Goal: Transaction & Acquisition: Purchase product/service

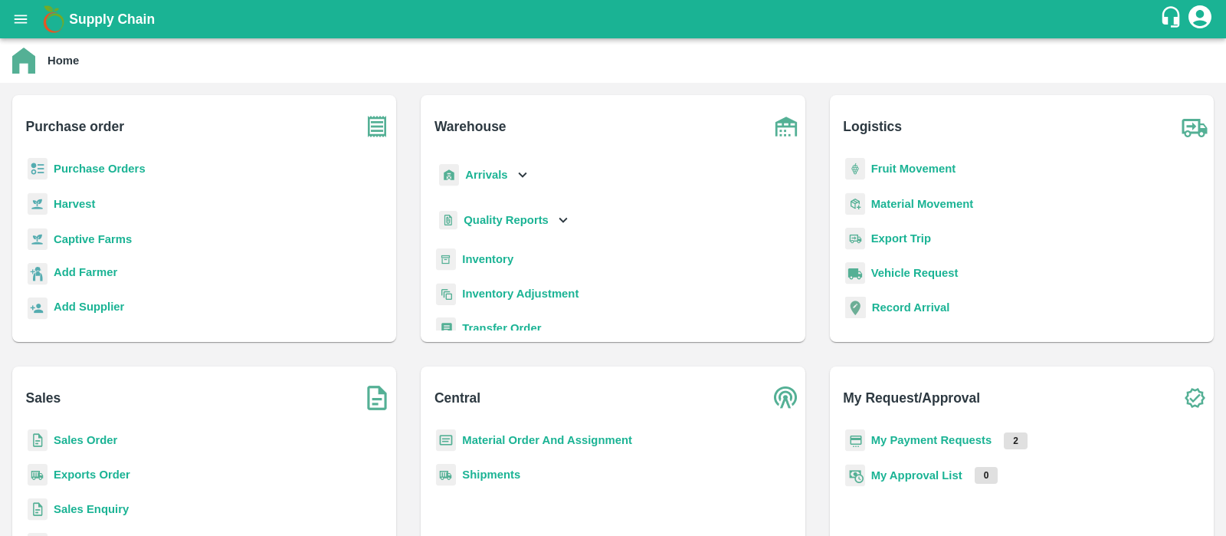
click at [82, 170] on b "Purchase Orders" at bounding box center [100, 168] width 92 height 12
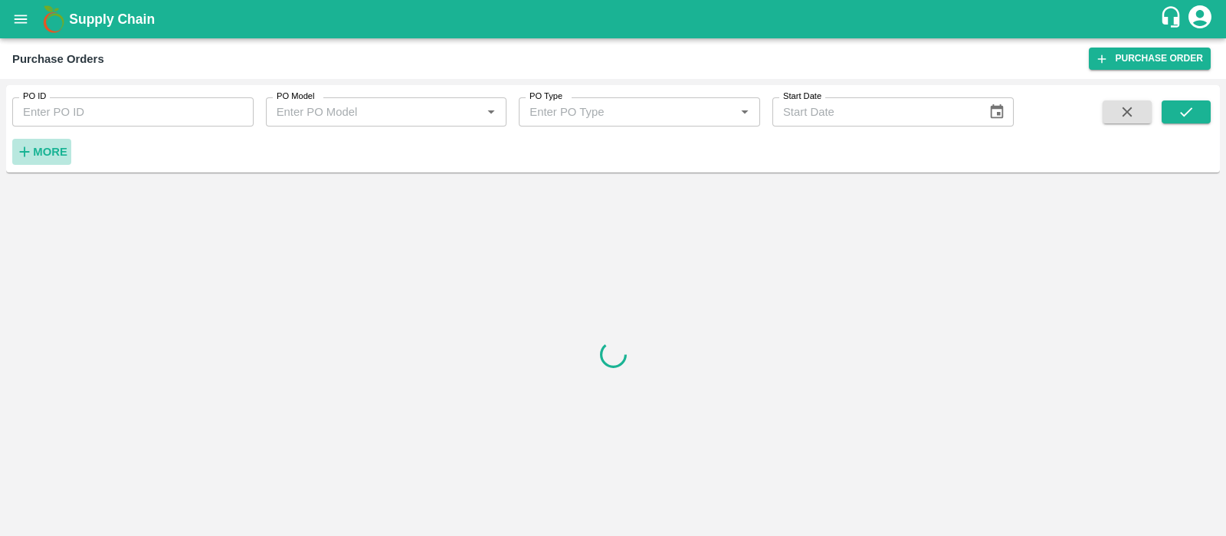
click at [38, 157] on strong "More" at bounding box center [50, 152] width 34 height 12
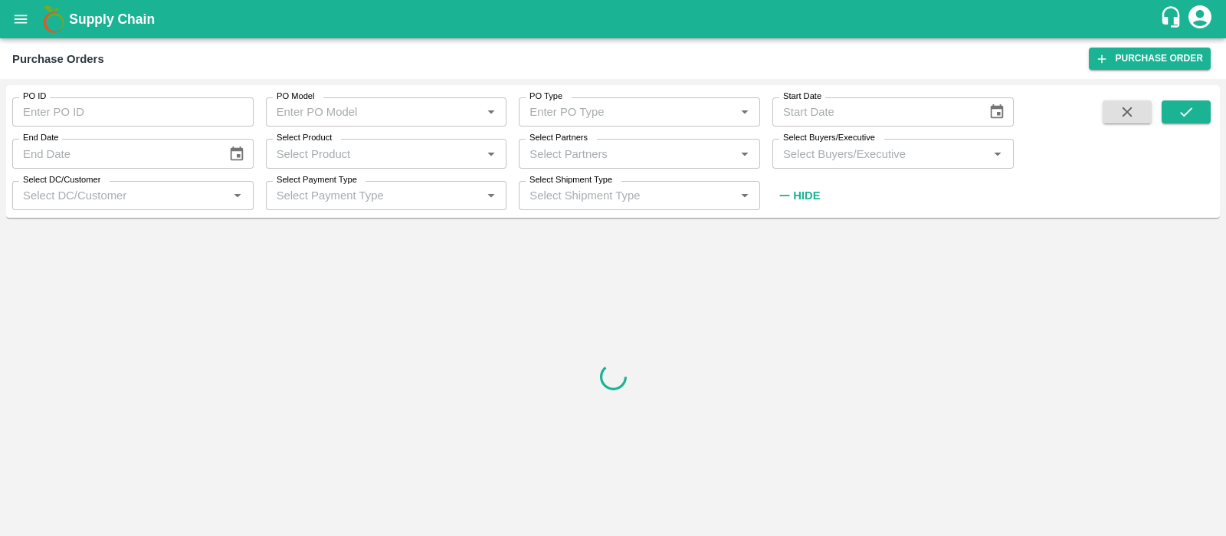
click at [579, 155] on input "Select Partners" at bounding box center [627, 153] width 207 height 20
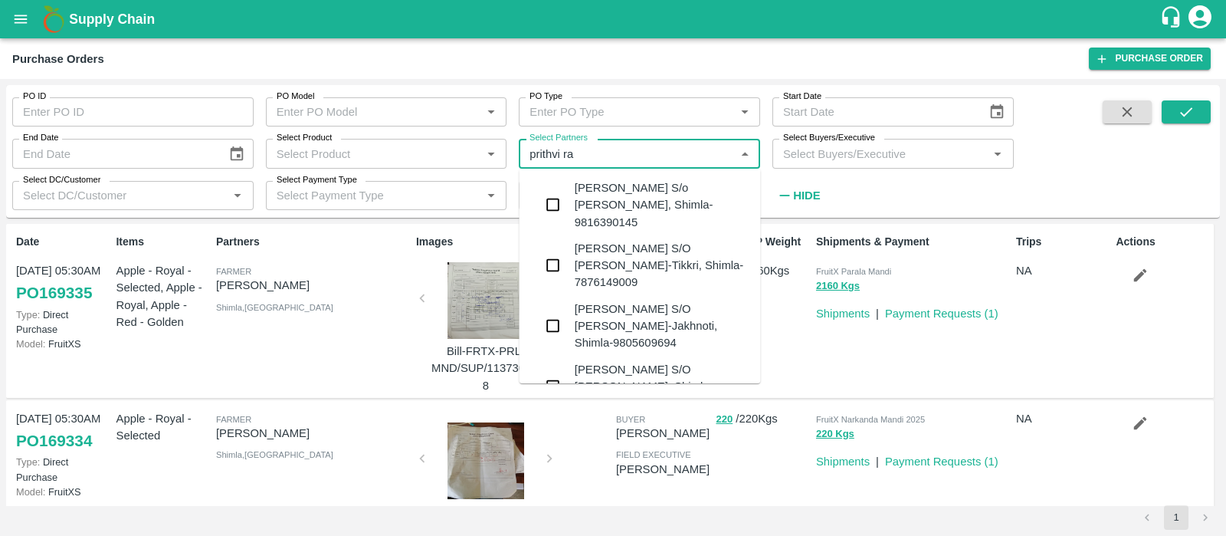
type input "prithvi raj"
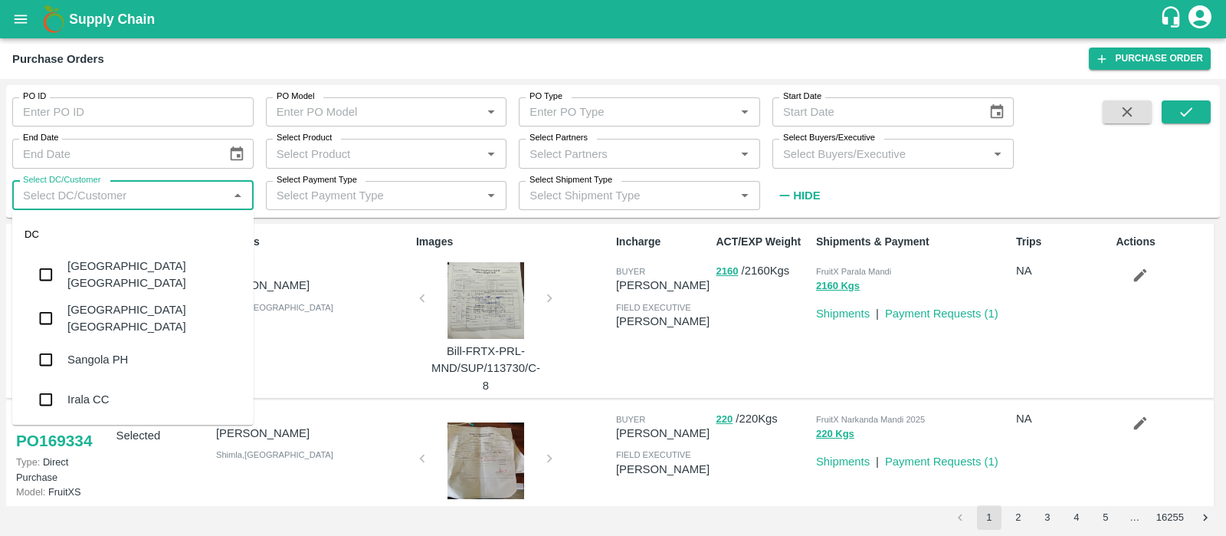
click at [123, 192] on input "Select DC/Customer" at bounding box center [120, 195] width 207 height 20
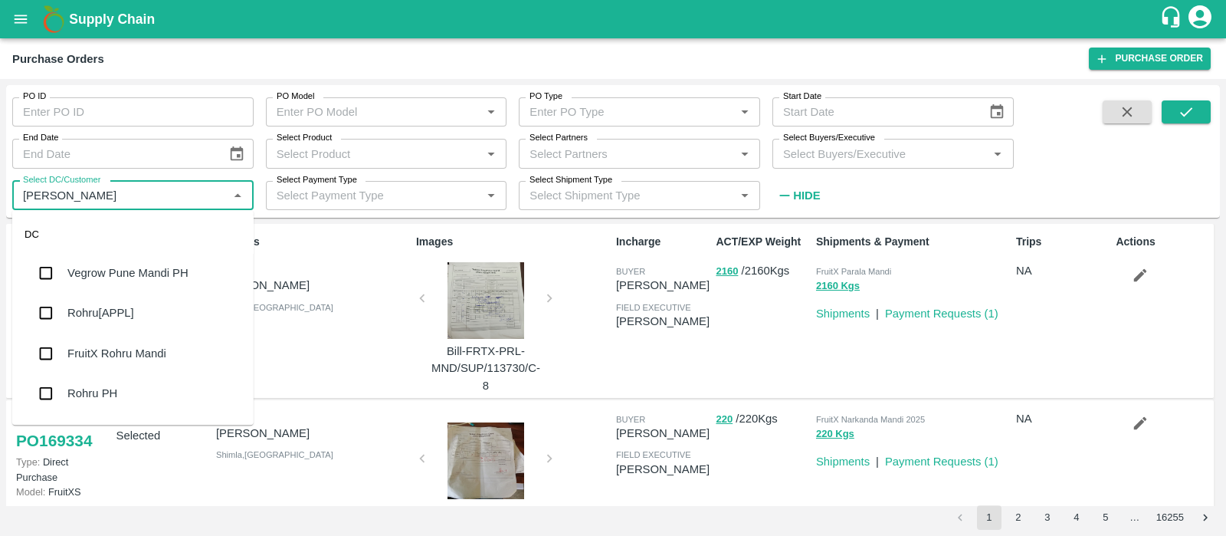
type input "rohru"
click at [120, 260] on div "Rohru[APPL]" at bounding box center [132, 273] width 241 height 40
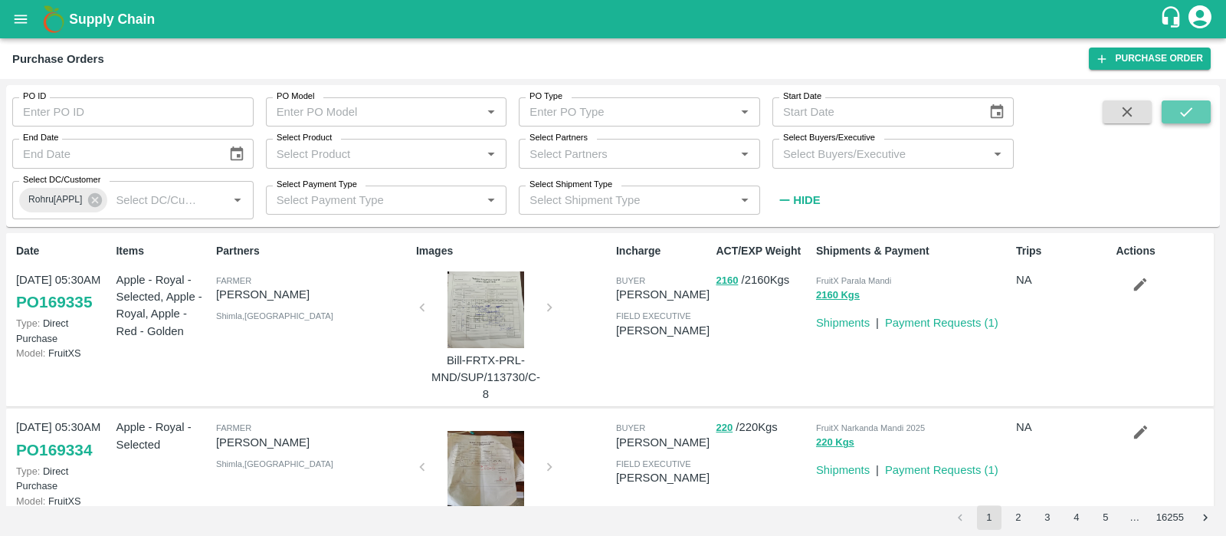
click at [1167, 100] on button "submit" at bounding box center [1186, 111] width 49 height 23
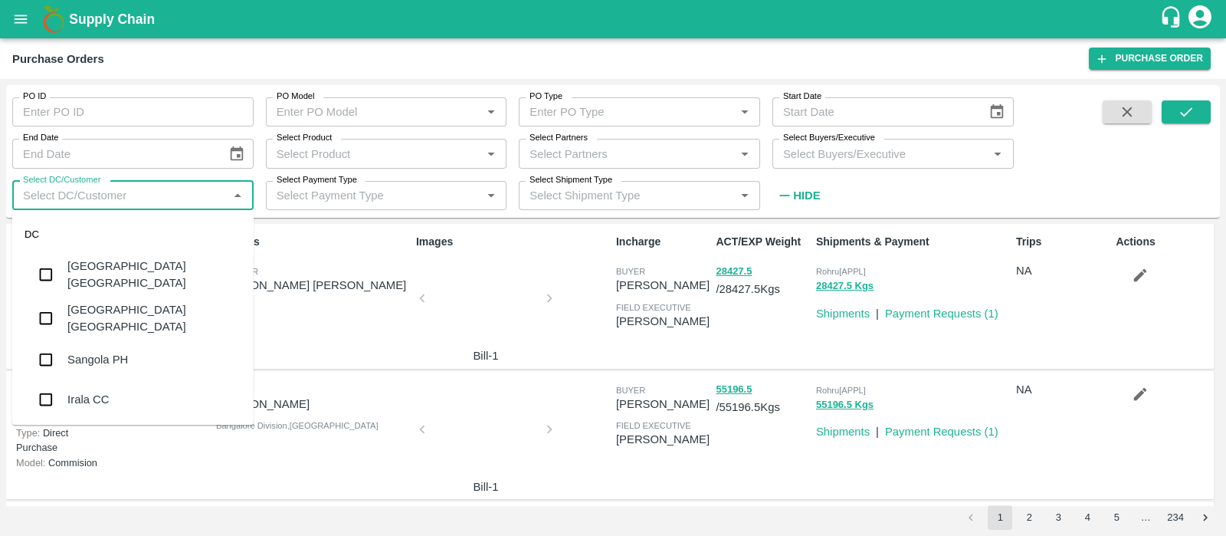
click at [120, 195] on input "Select DC/Customer" at bounding box center [120, 195] width 207 height 20
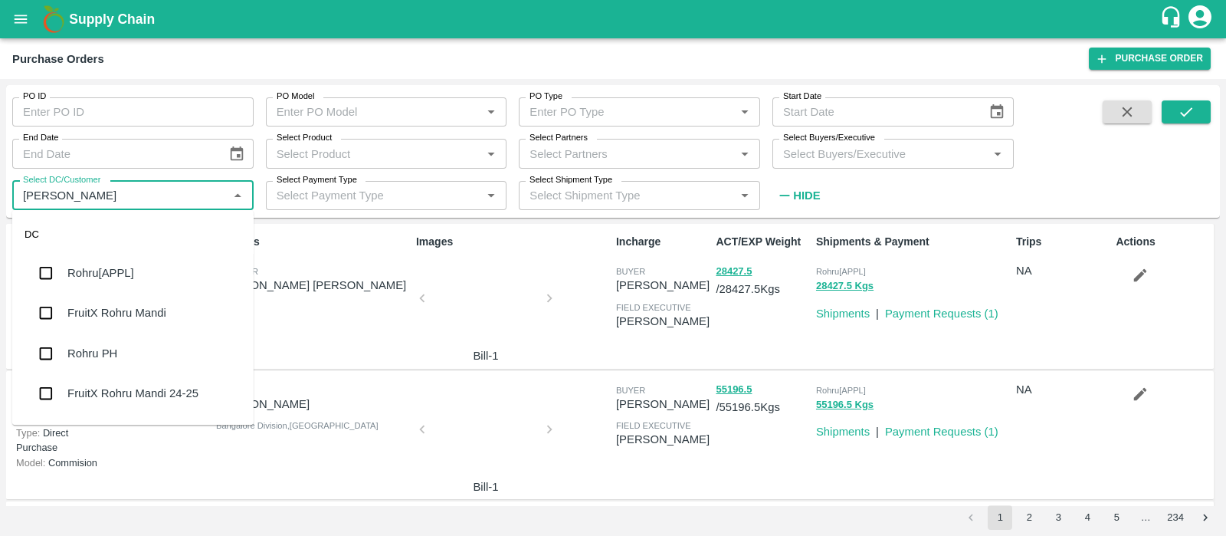
type input "rohru"
click at [138, 285] on div "Rohru[APPL]" at bounding box center [132, 273] width 241 height 40
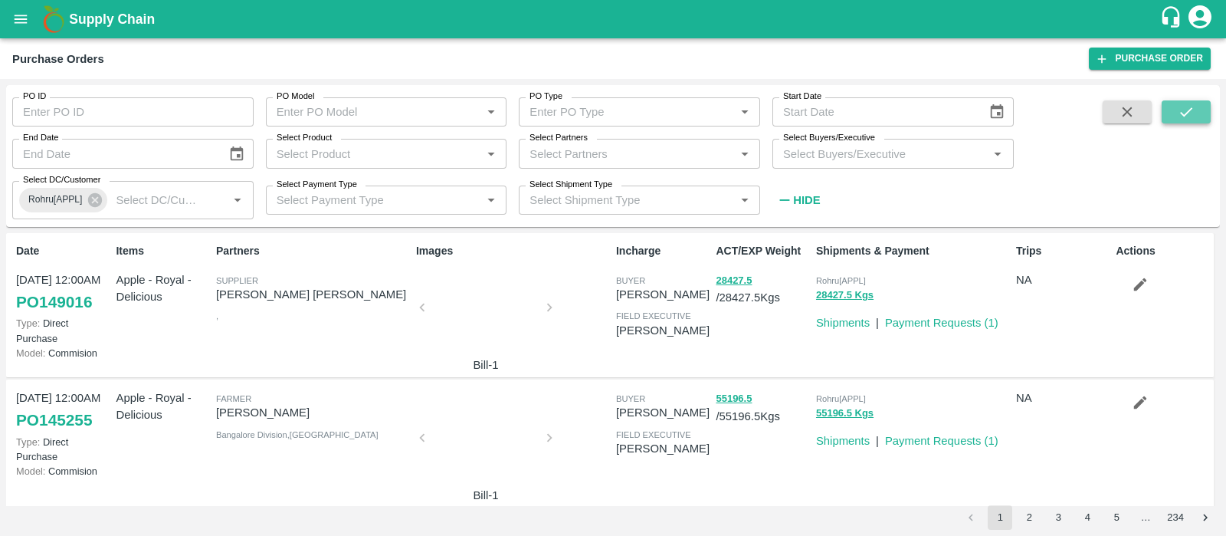
click at [1176, 105] on button "submit" at bounding box center [1186, 111] width 49 height 23
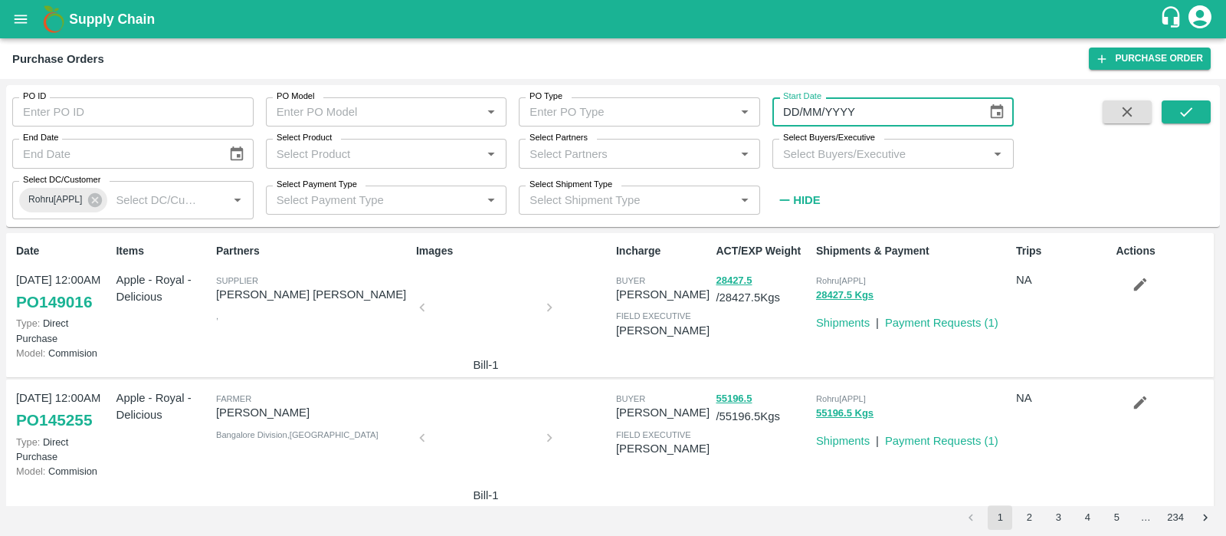
click at [801, 114] on input "DD/MM/YYYY" at bounding box center [875, 111] width 204 height 29
type input "01/07/2025"
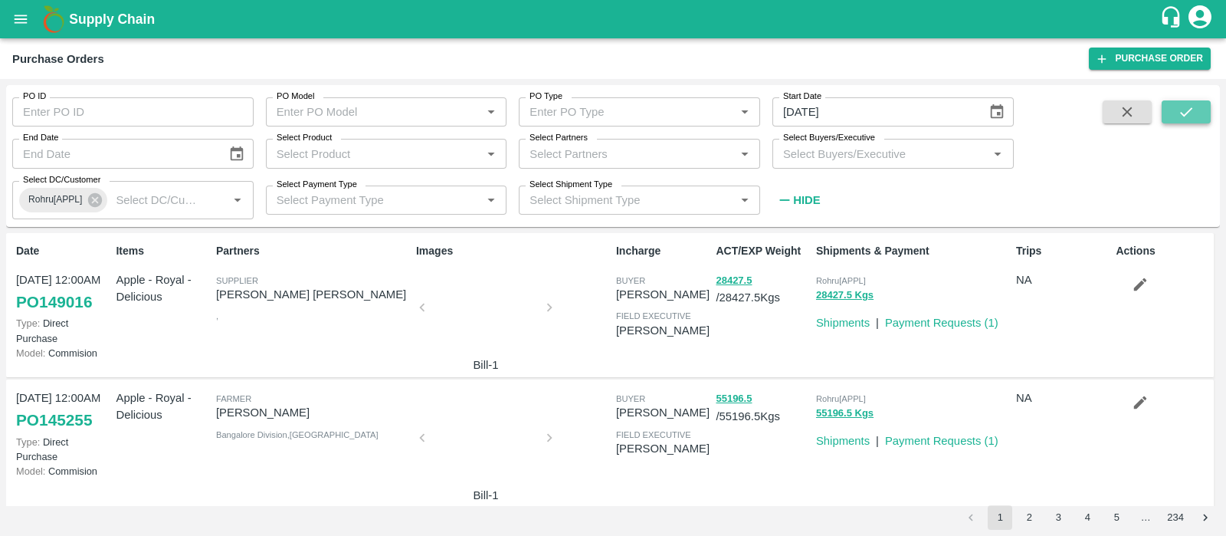
click at [1180, 107] on icon "submit" at bounding box center [1186, 111] width 17 height 17
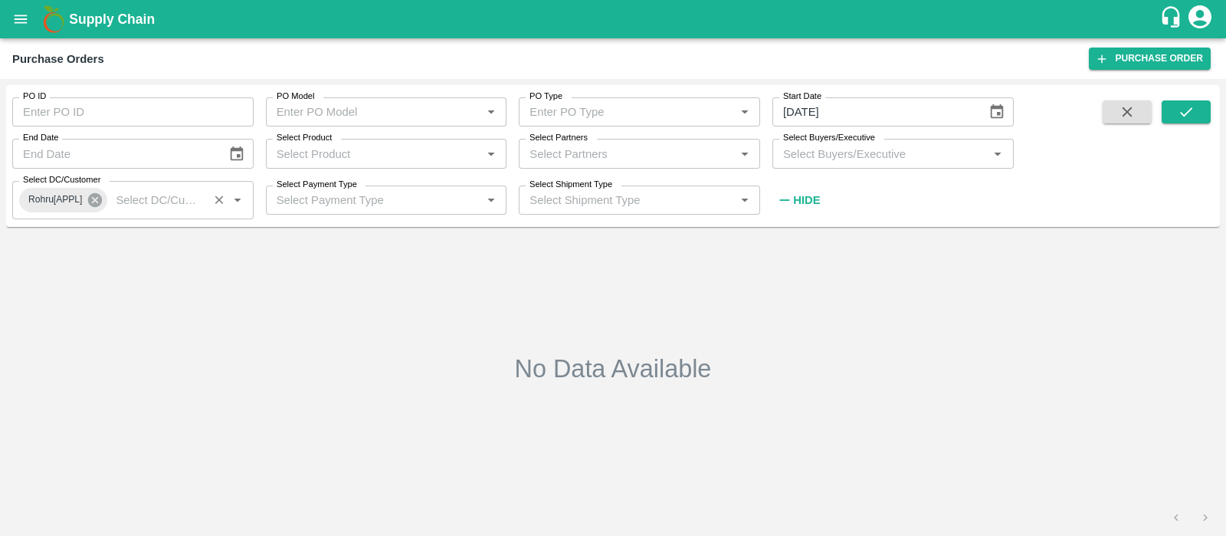
click at [90, 205] on icon at bounding box center [95, 200] width 17 height 17
click at [866, 154] on input "Select Buyers/Executive" at bounding box center [880, 153] width 207 height 20
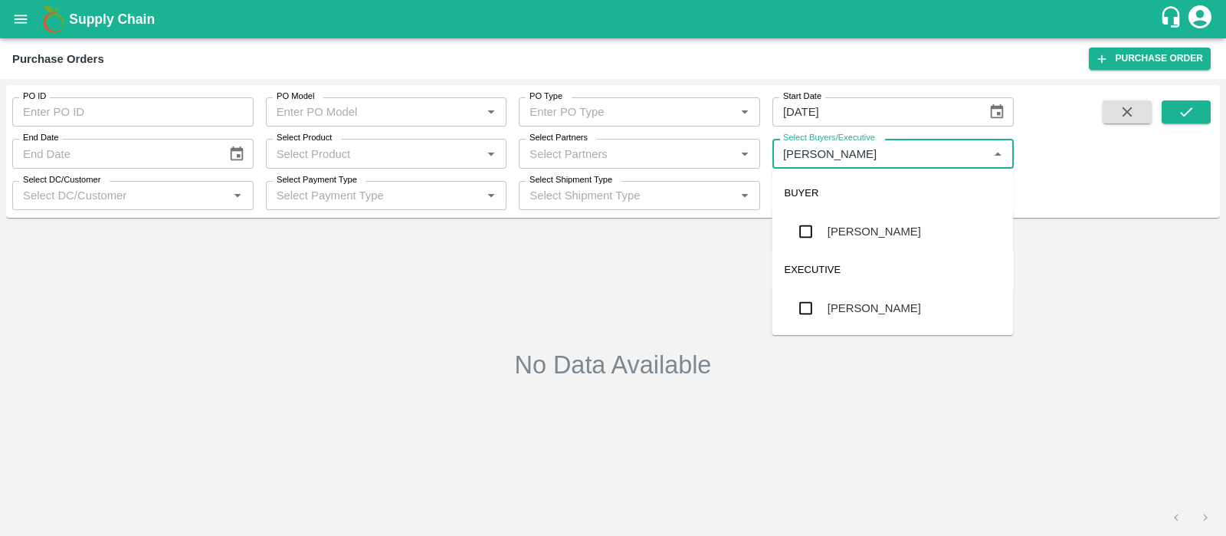
type input "arjun"
click at [878, 228] on div "Arjun Negi" at bounding box center [875, 231] width 94 height 17
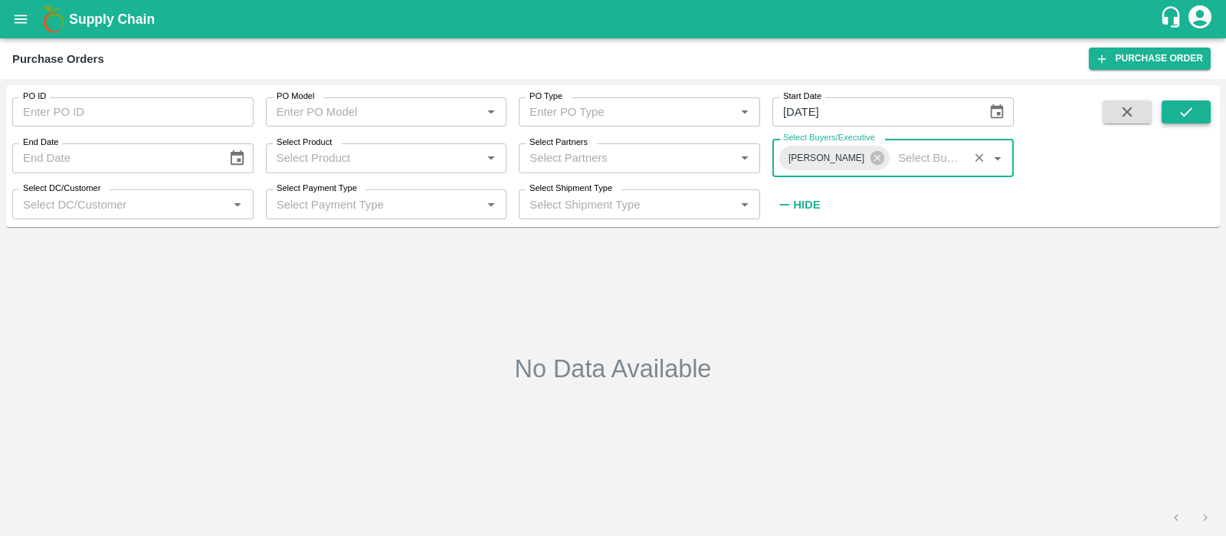
click at [1196, 102] on button "submit" at bounding box center [1186, 111] width 49 height 23
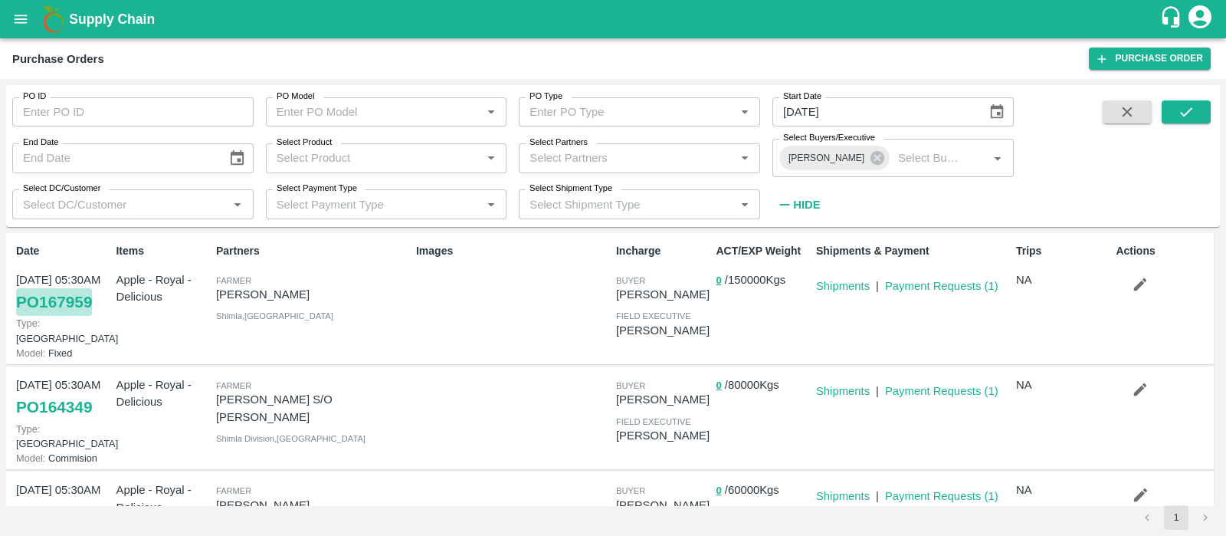
click at [85, 297] on link "PO 167959" at bounding box center [54, 302] width 76 height 28
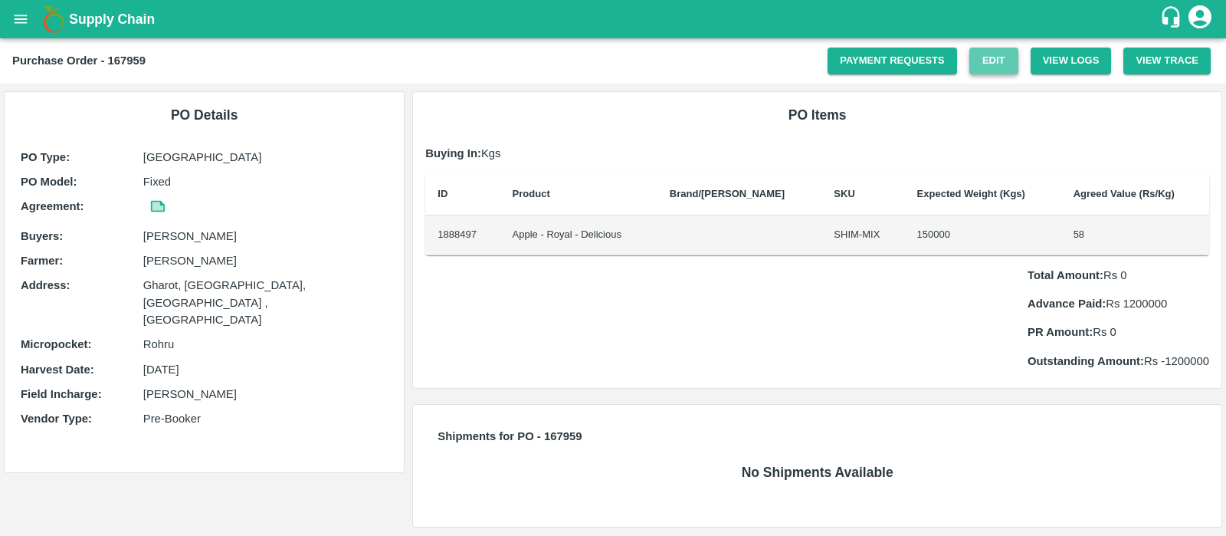
click at [993, 67] on link "Edit" at bounding box center [994, 61] width 49 height 27
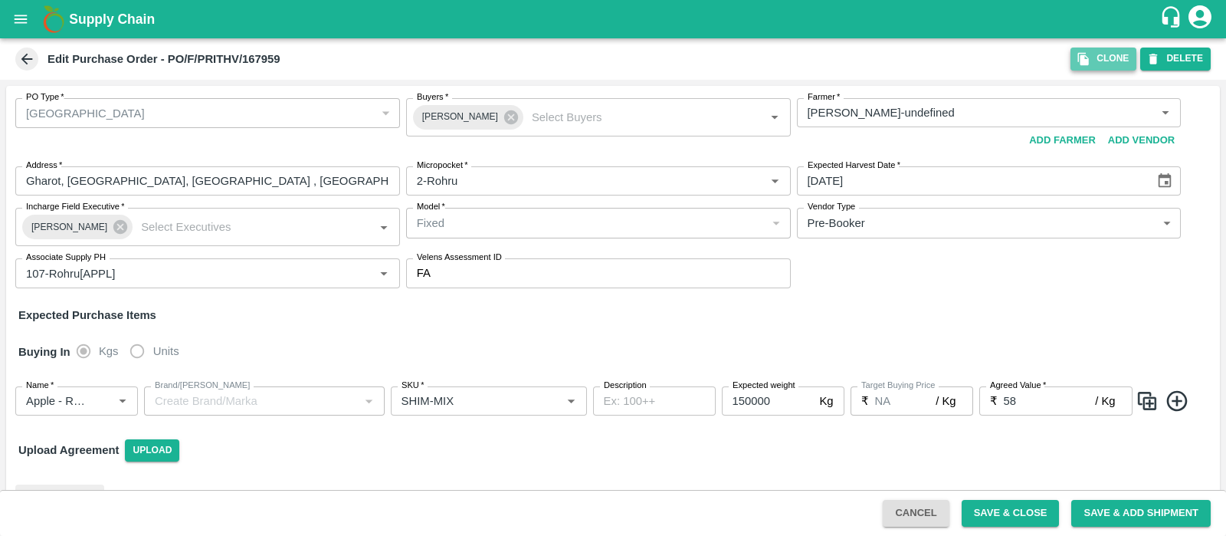
click at [1100, 60] on button "Clone" at bounding box center [1104, 59] width 66 height 22
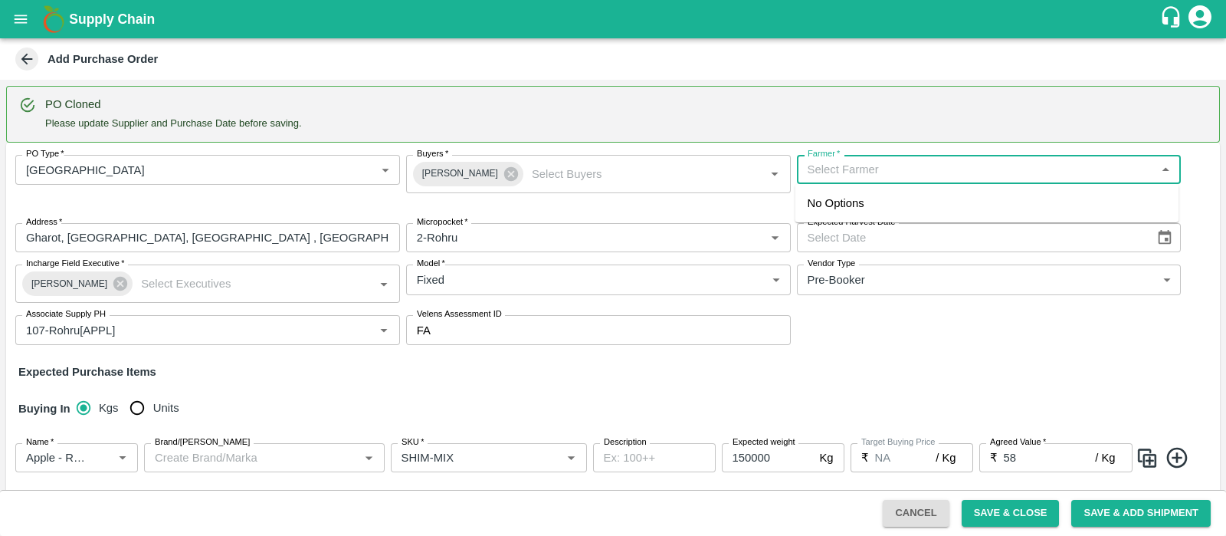
click at [930, 179] on input "Farmer   *" at bounding box center [977, 169] width 350 height 20
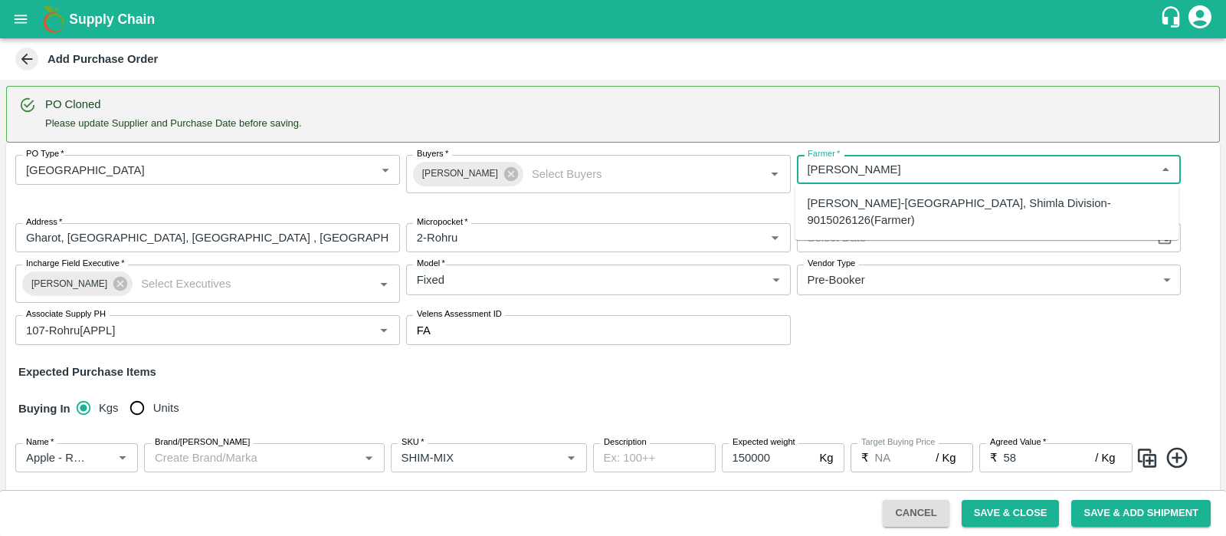
type input "kapil negi"
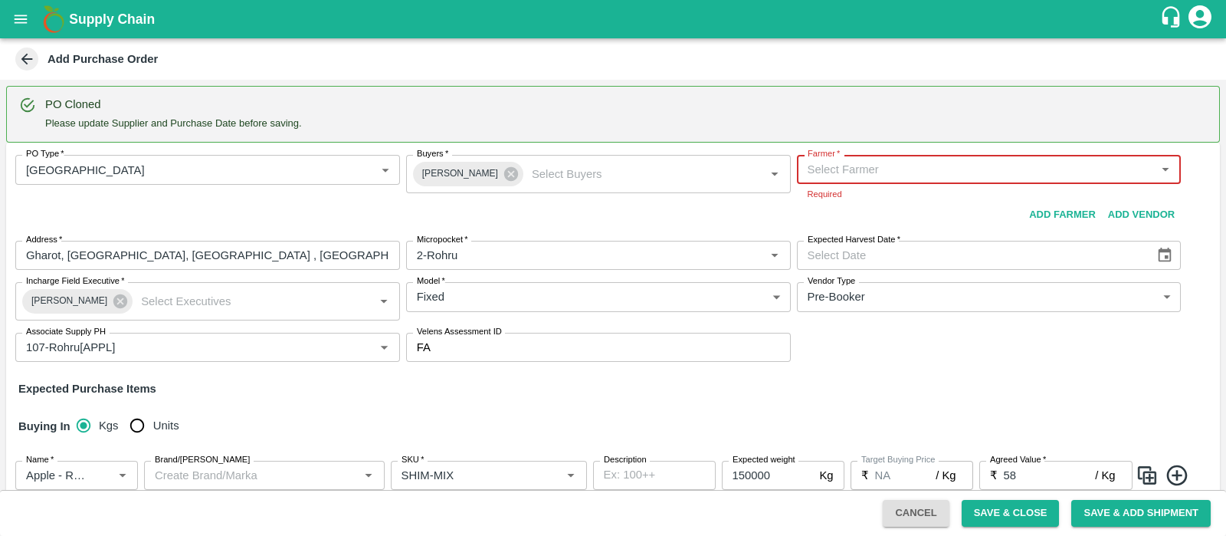
paste input "9015026126"
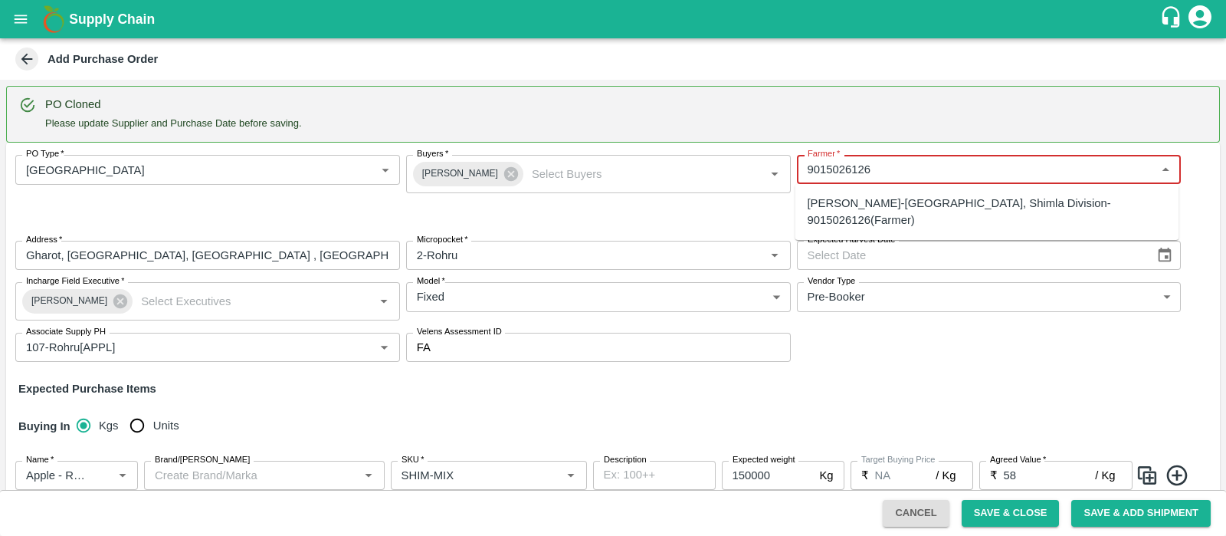
click at [864, 195] on div "Kapil Negi-Chagaoi, Shimla Division-9015026126(Farmer)" at bounding box center [987, 212] width 359 height 34
type input "Kapil Negi-Chagaoi, Shimla Division-9015026126(Farmer)"
type input "Chagaoi, Shimla Division, Nichar , Himachal Pradesh"
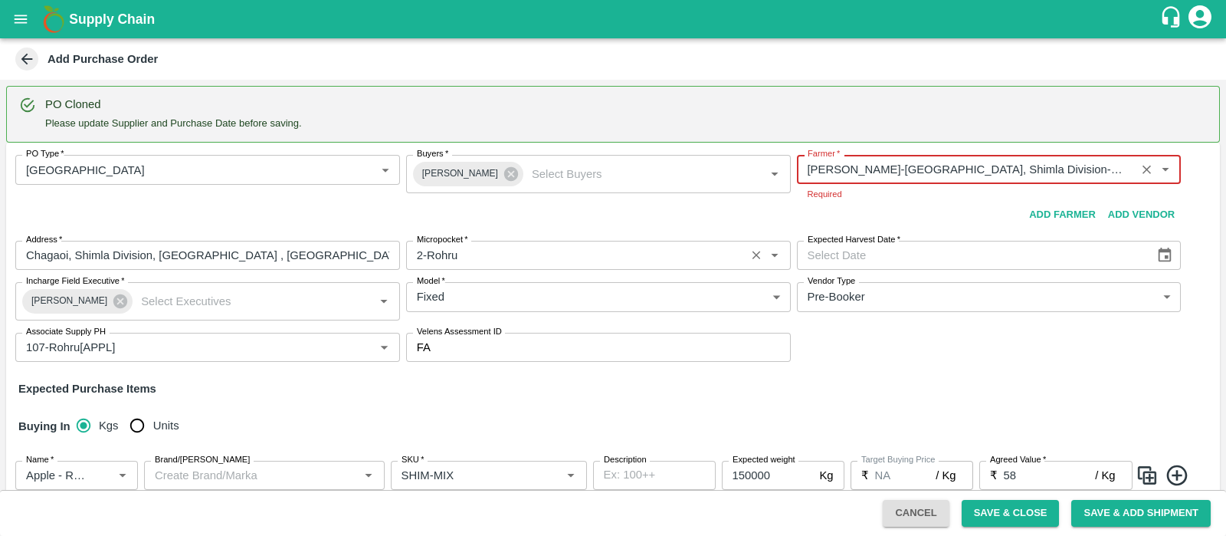
type input "Kapil Negi-Chagaoi, Shimla Division-9015026126(Farmer)"
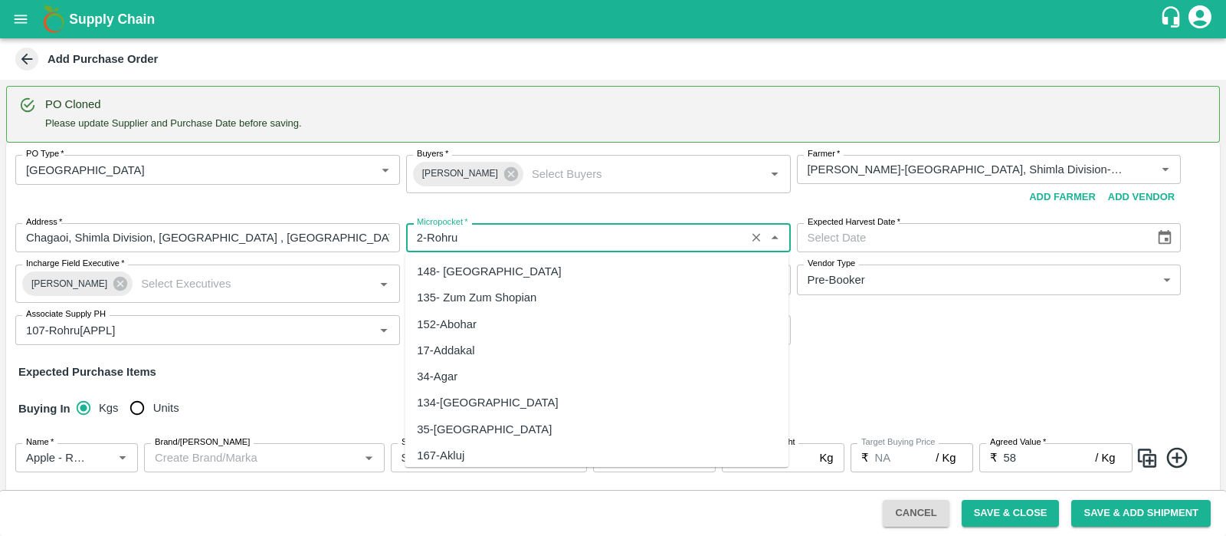
click at [461, 259] on body "Supply Chain Add Purchase Order PO Cloned Please update Supplier and Purchase D…" at bounding box center [613, 268] width 1226 height 536
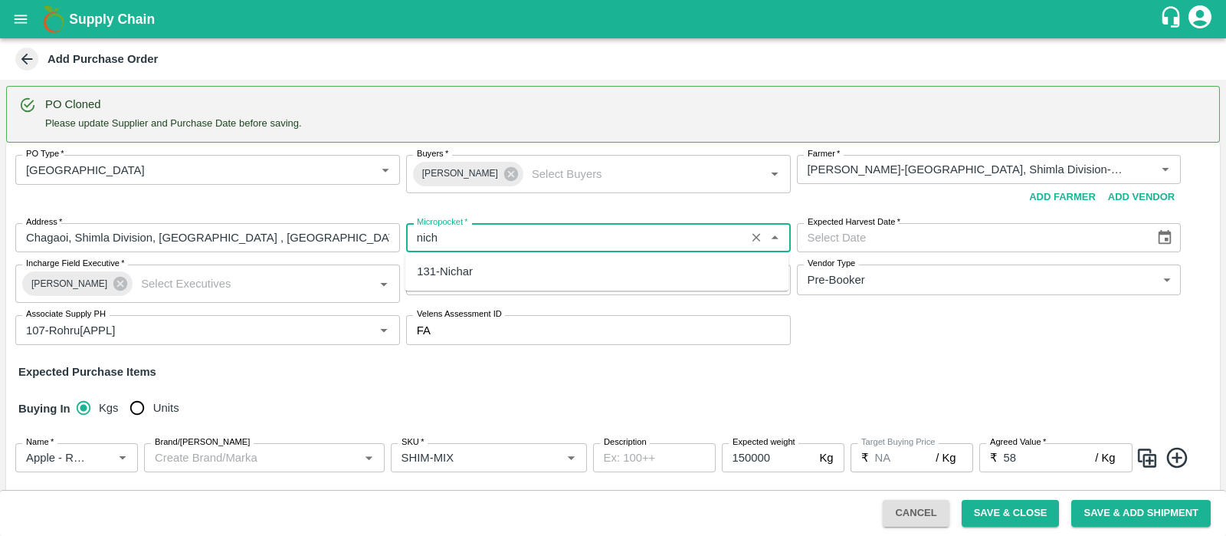
click at [488, 268] on div "131-Nichar" at bounding box center [597, 271] width 384 height 26
type input "131-Nichar"
click at [914, 246] on input "DD/MM/YYYY" at bounding box center [970, 237] width 347 height 29
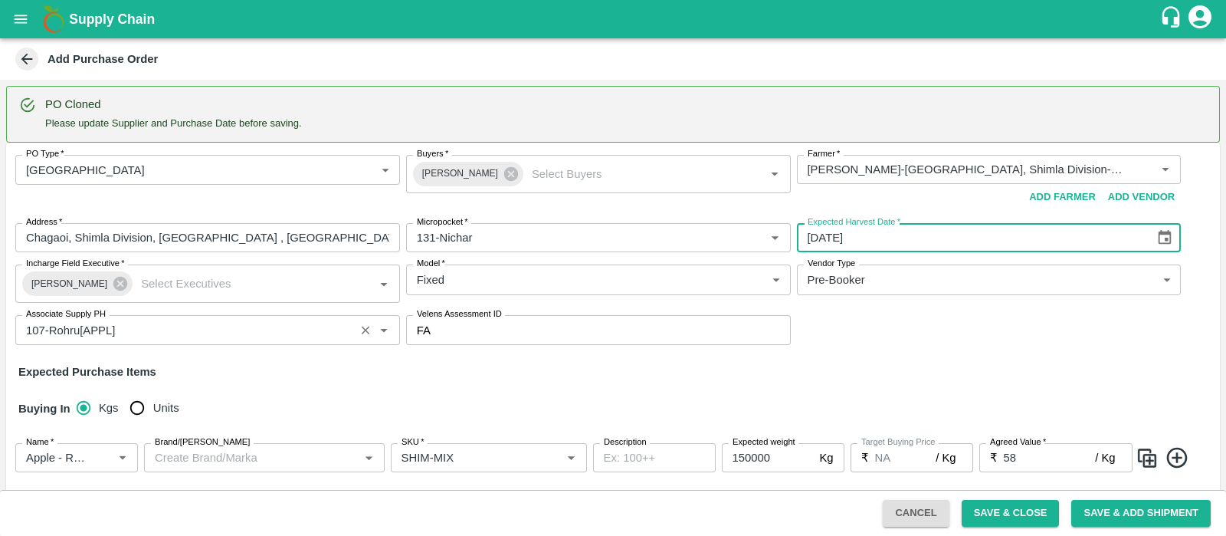
type input "14/08/2025"
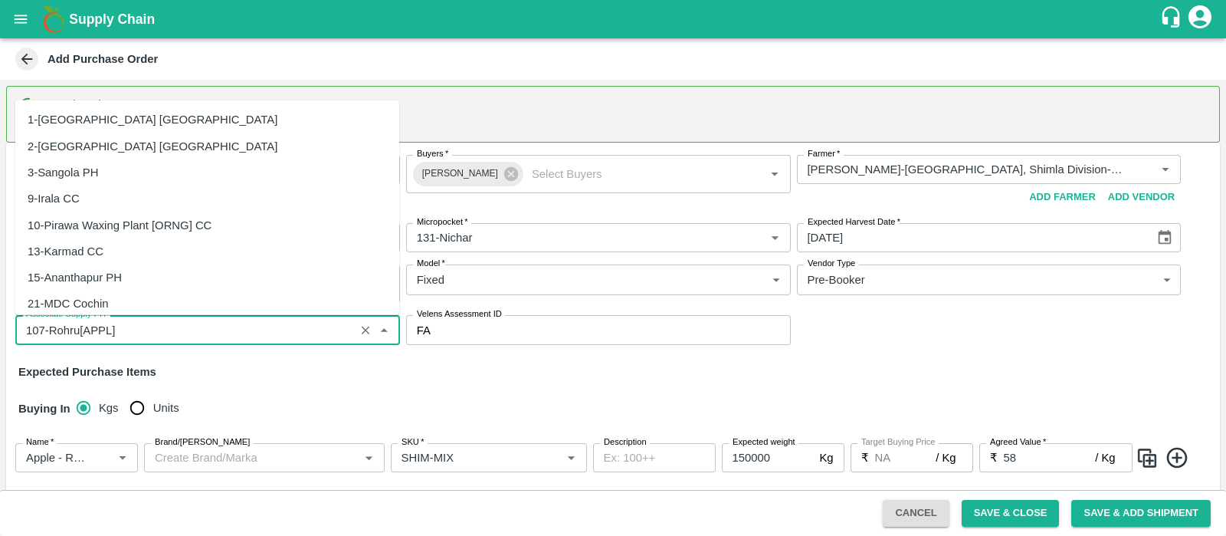
click at [160, 334] on input "Associate Supply PH" at bounding box center [185, 330] width 330 height 20
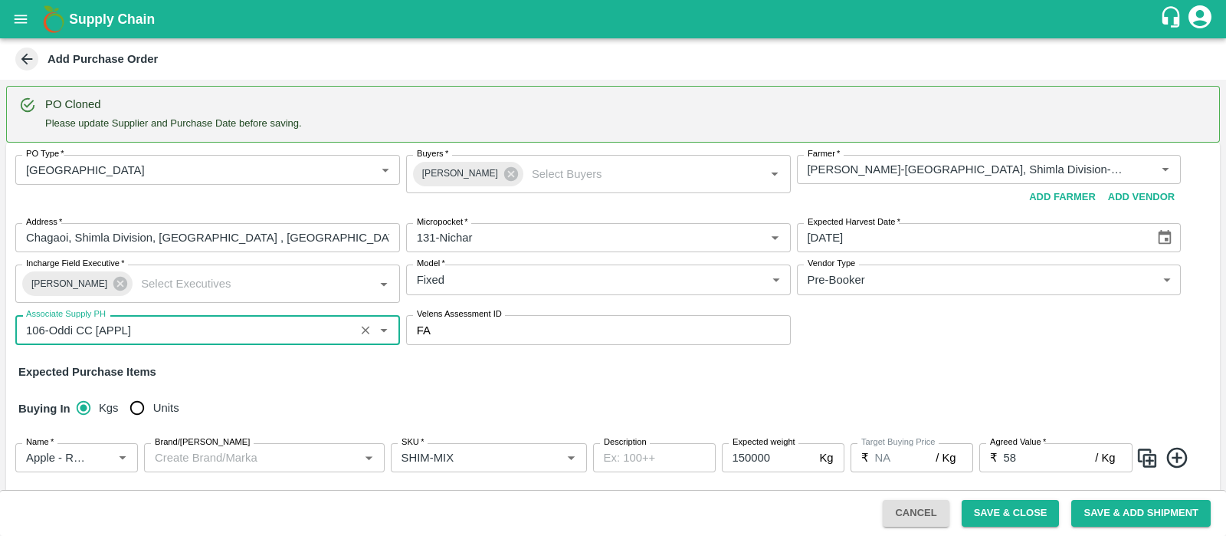
type input "106-Oddi CC [APPL]"
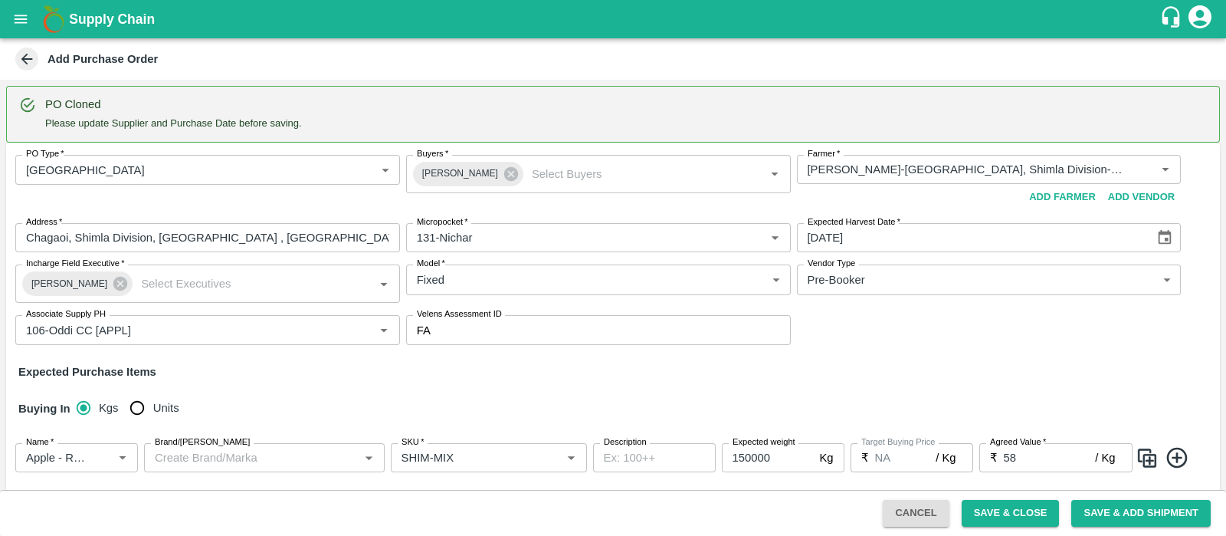
click at [563, 408] on div "Buying In Kgs Units" at bounding box center [613, 408] width 1214 height 44
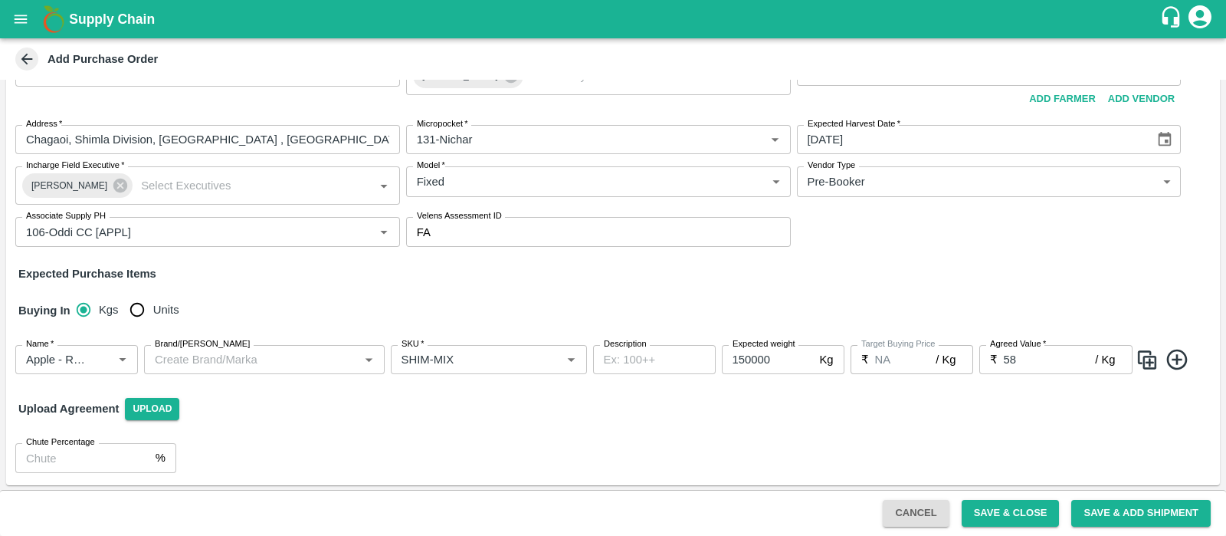
click at [739, 436] on div "Chute Percentage % Chute Percentage" at bounding box center [613, 458] width 1214 height 54
click at [1023, 507] on button "Save & Close" at bounding box center [1011, 513] width 98 height 27
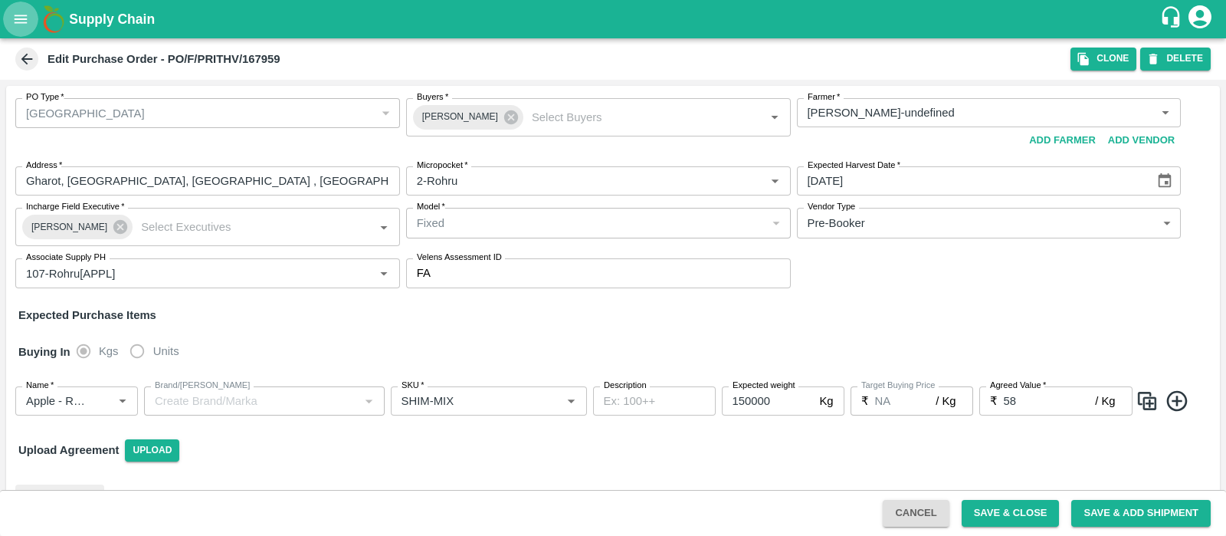
click at [24, 21] on icon "open drawer" at bounding box center [20, 19] width 17 height 17
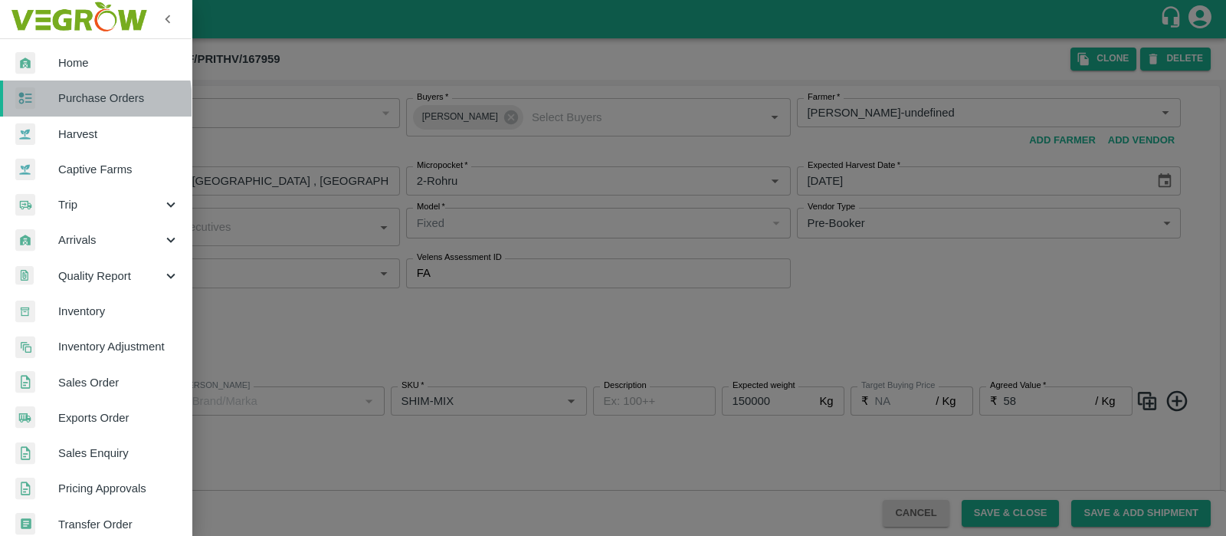
click at [65, 103] on span "Purchase Orders" at bounding box center [118, 98] width 121 height 17
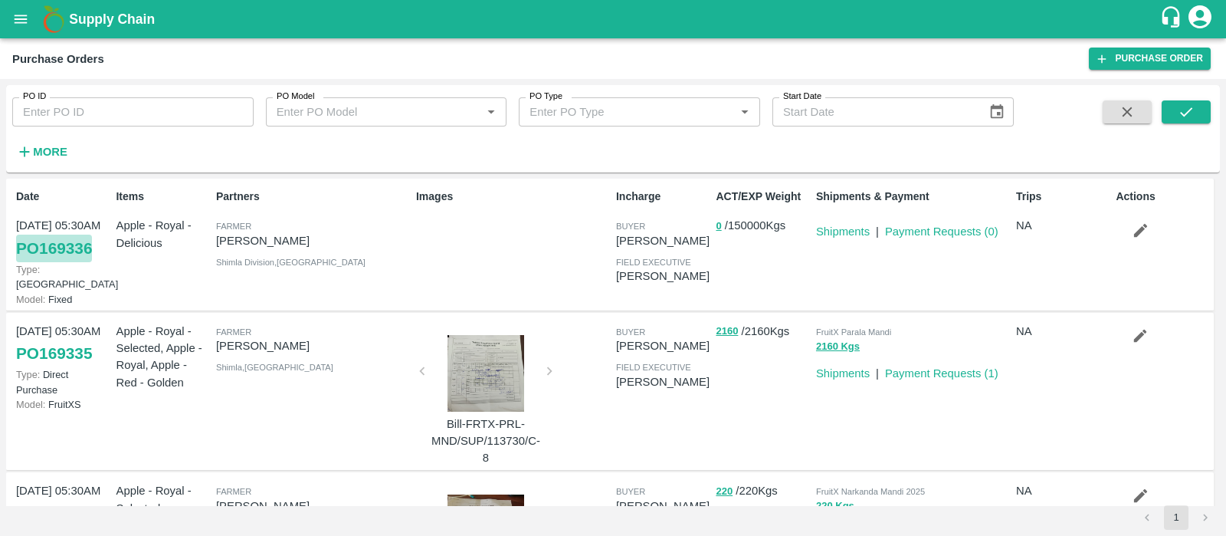
click at [67, 248] on link "PO 169336" at bounding box center [54, 249] width 76 height 28
click at [941, 233] on link "Payment Requests ( 0 )" at bounding box center [941, 231] width 113 height 12
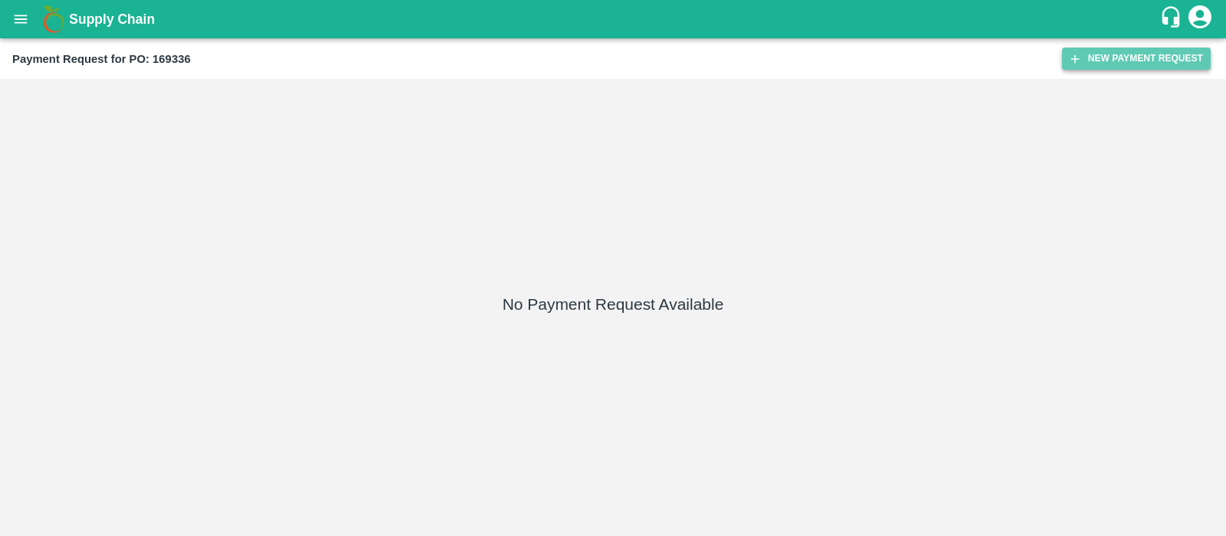
click at [1140, 53] on button "New Payment Request" at bounding box center [1136, 59] width 149 height 22
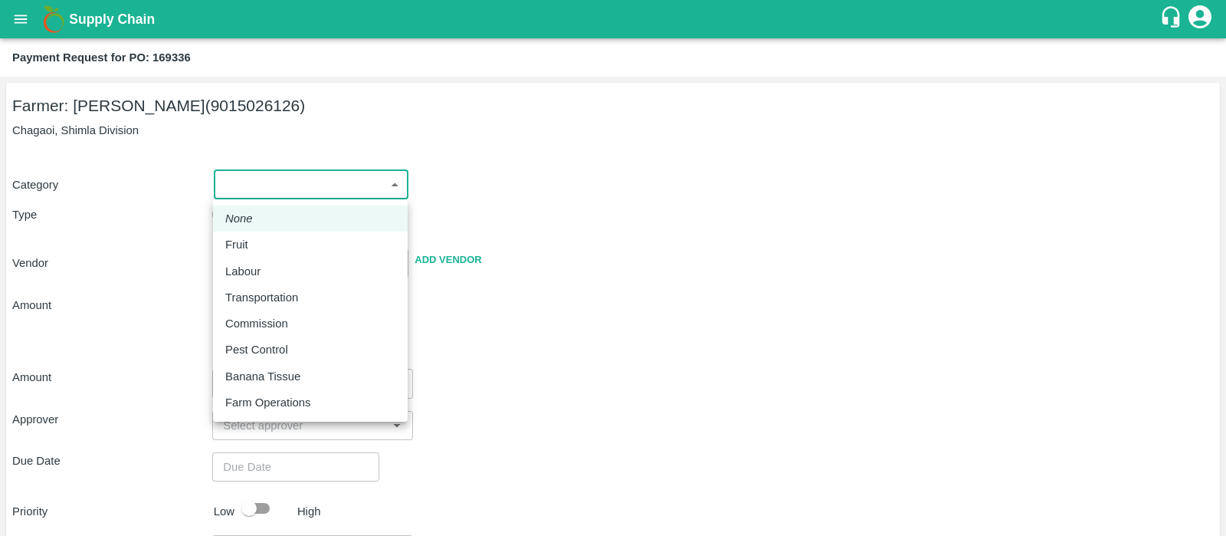
click at [276, 179] on body "Supply Chain Payment Request for PO: 169336 Farmer: Kapil Negi (9015026126) Cha…" at bounding box center [613, 268] width 1226 height 536
click at [288, 239] on div "Fruit" at bounding box center [310, 244] width 170 height 17
type input "1"
type input "Kapil Negi - 9015026126(Farmer)"
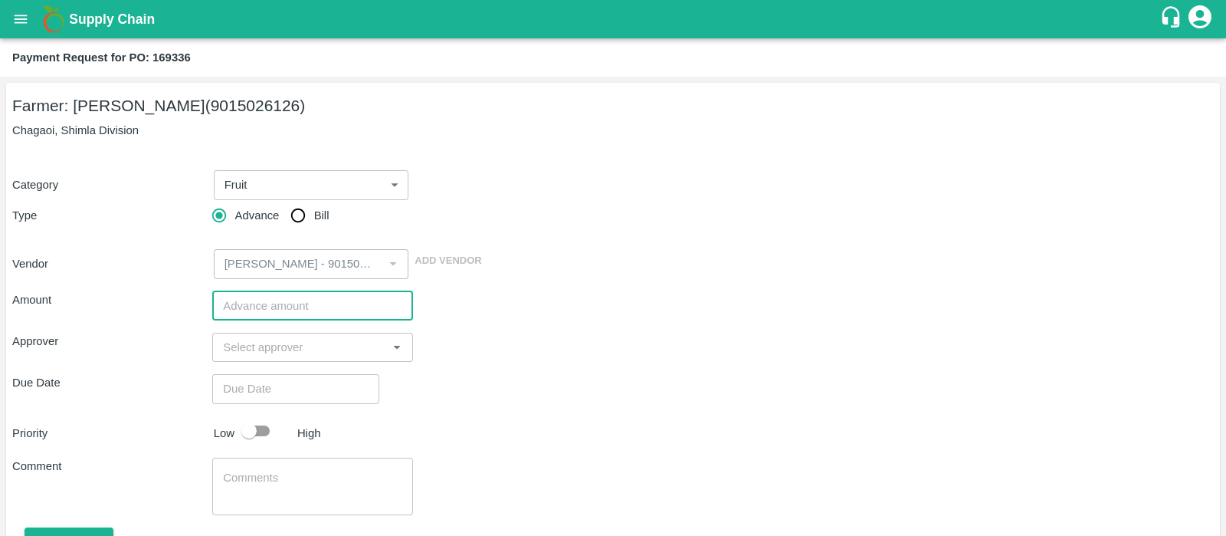
click at [292, 300] on input "number" at bounding box center [312, 305] width 200 height 29
type input "1500000"
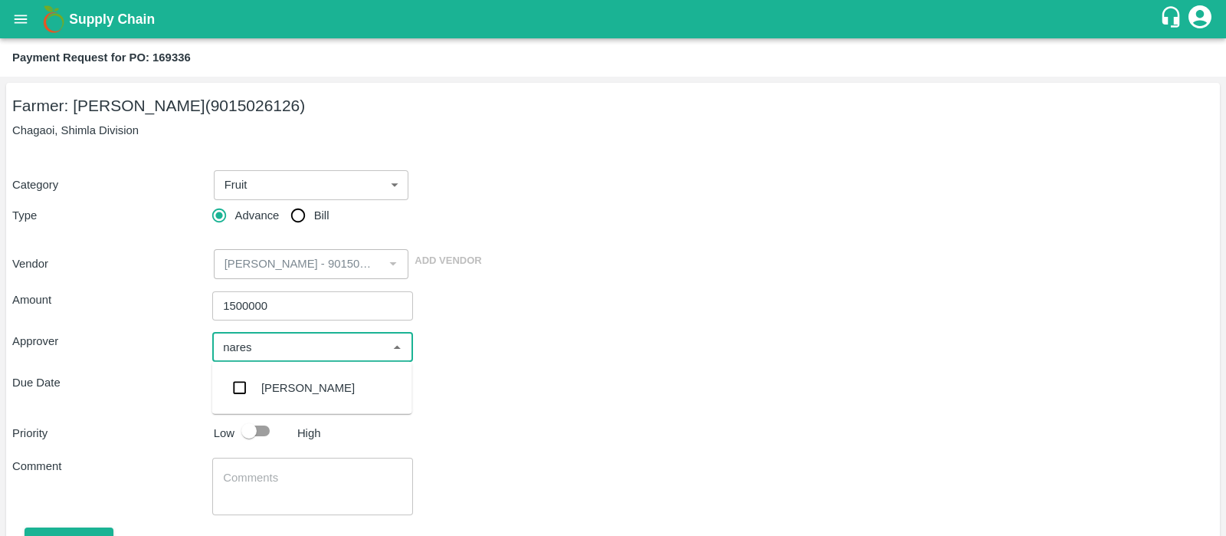
type input "naresh"
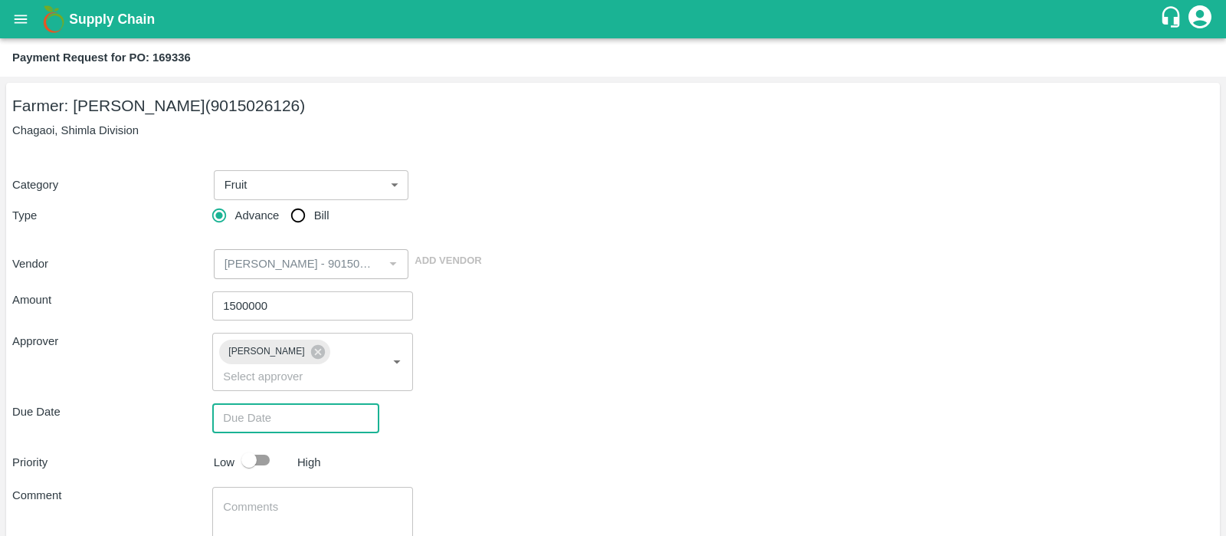
type input "DD/MM/YYYY hh:mm aa"
click at [237, 403] on input "DD/MM/YYYY hh:mm aa" at bounding box center [290, 417] width 156 height 29
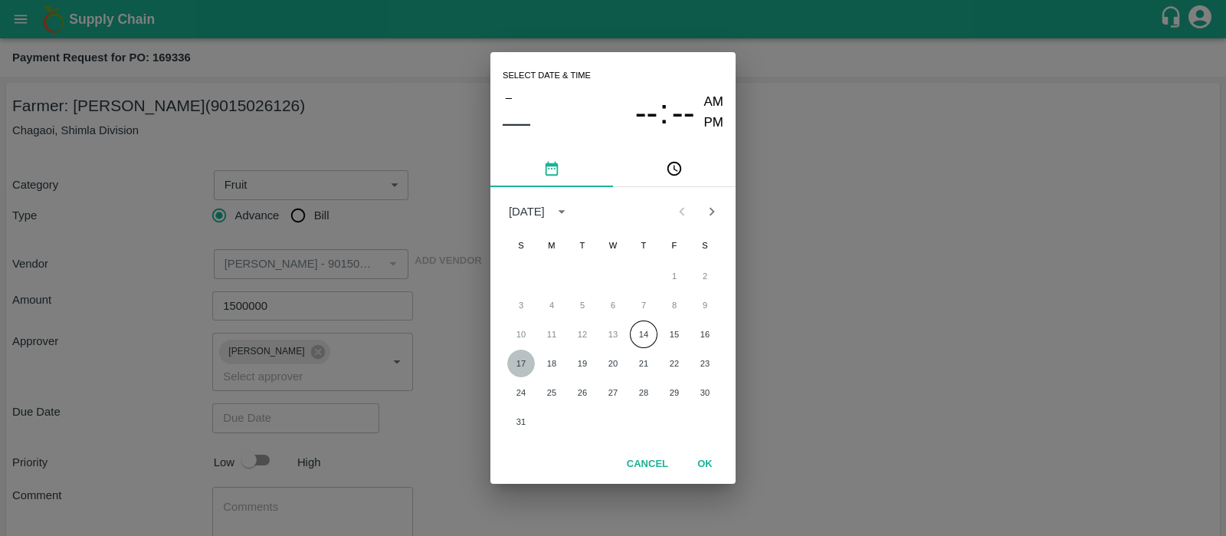
click at [519, 358] on button "17" at bounding box center [521, 364] width 28 height 28
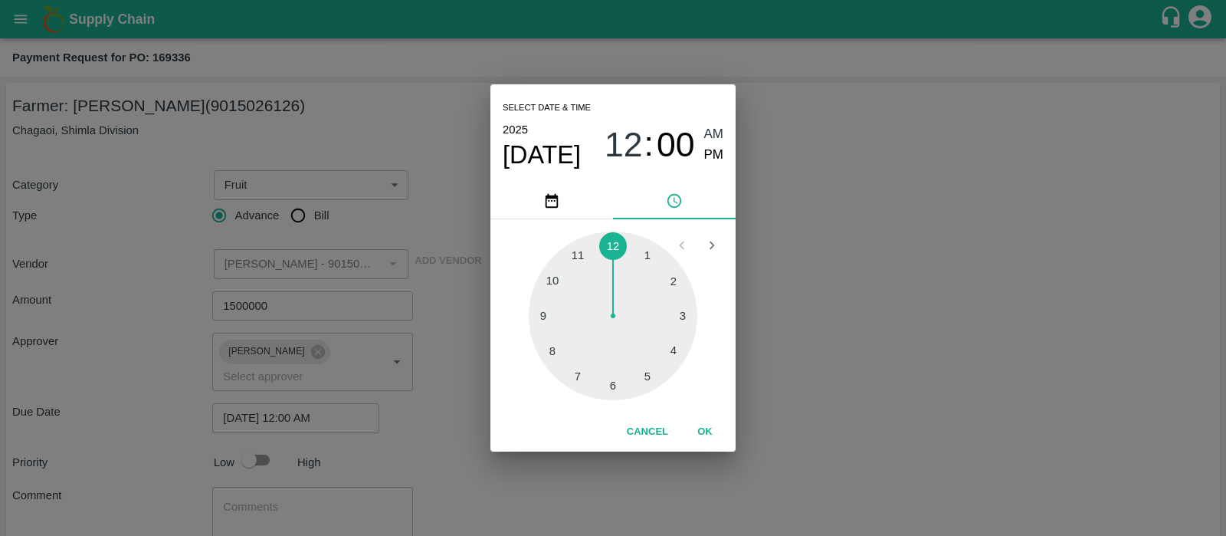
click at [617, 388] on div at bounding box center [613, 315] width 169 height 169
click at [717, 160] on span "PM" at bounding box center [714, 155] width 20 height 21
type input "17/08/2025 06:00 PM"
click at [711, 436] on button "OK" at bounding box center [705, 432] width 49 height 27
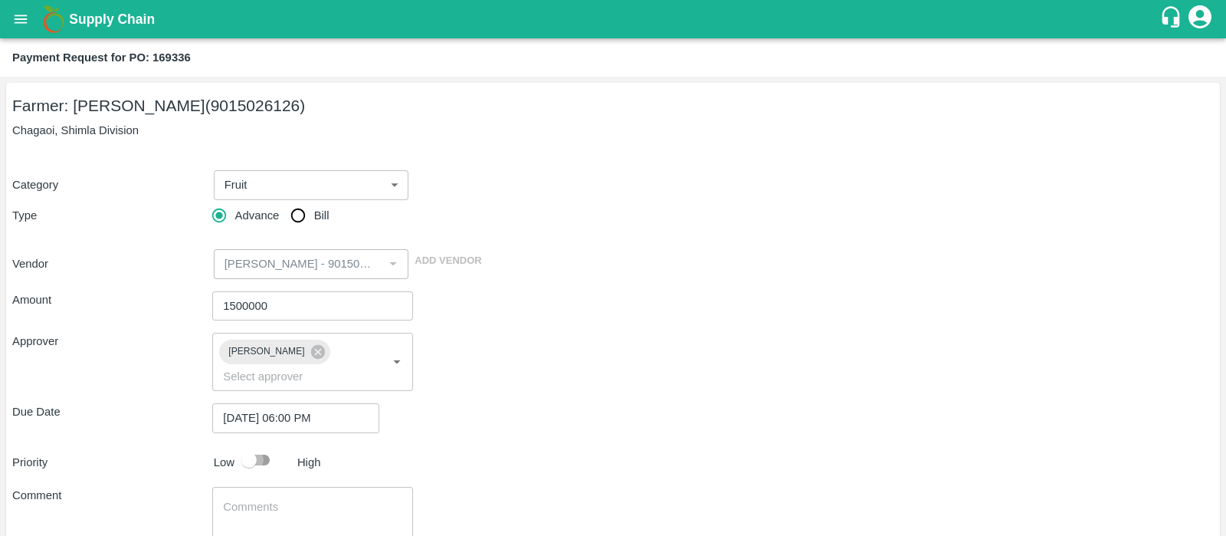
click at [264, 445] on input "checkbox" at bounding box center [248, 459] width 87 height 29
checkbox input "true"
click at [547, 366] on div "Approver Naresh Marthala ​" at bounding box center [613, 362] width 1202 height 58
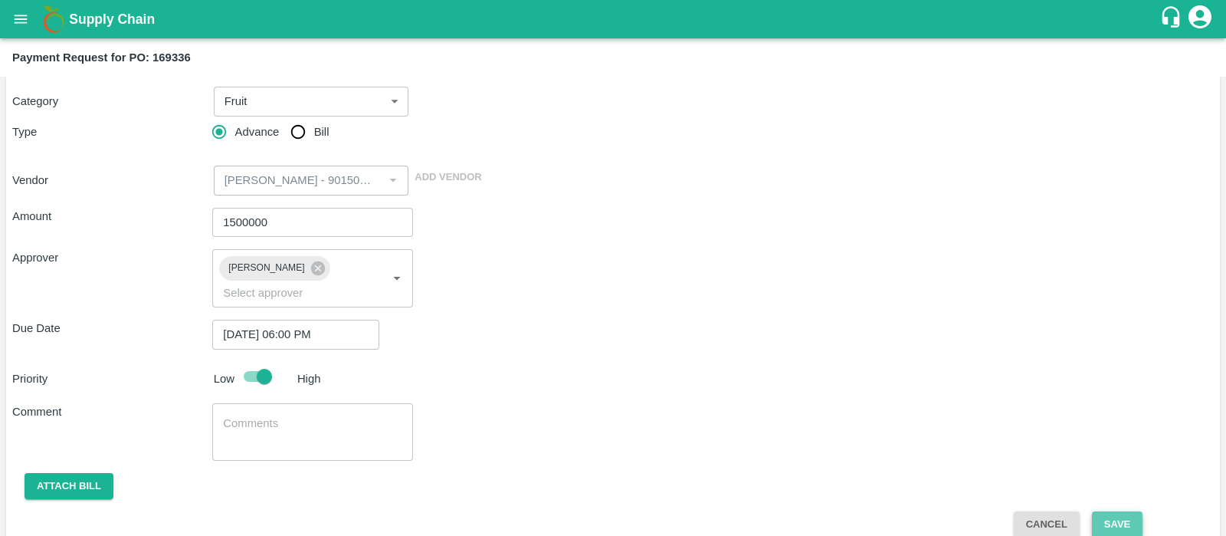
click at [1108, 511] on button "Save" at bounding box center [1117, 524] width 51 height 27
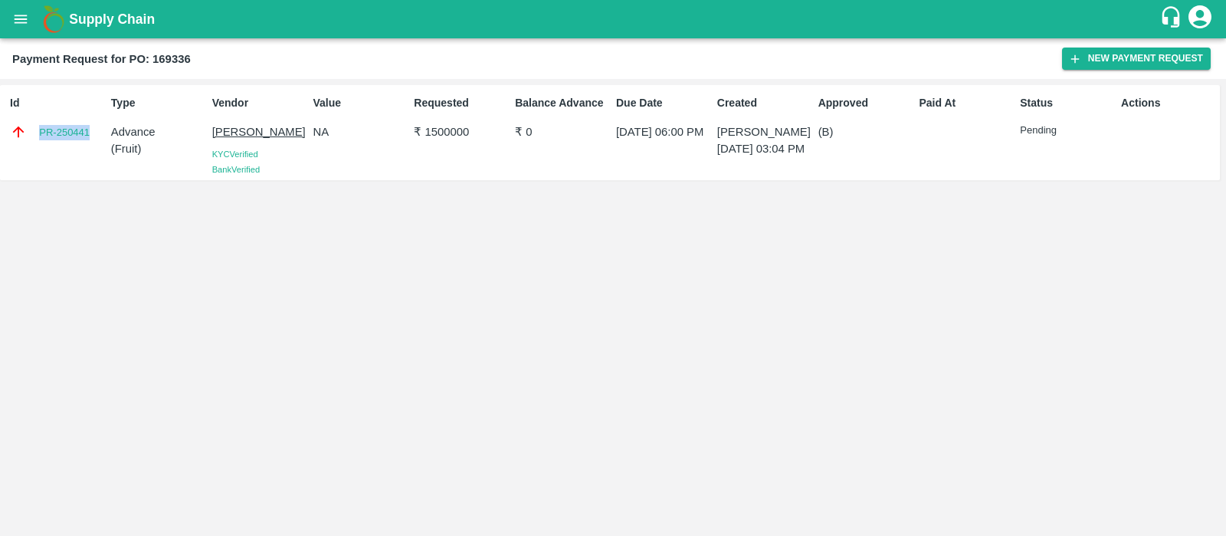
drag, startPoint x: 99, startPoint y: 132, endPoint x: 38, endPoint y: 137, distance: 61.6
click at [38, 137] on div "PR-250441" at bounding box center [57, 131] width 95 height 17
copy link "PR-250441"
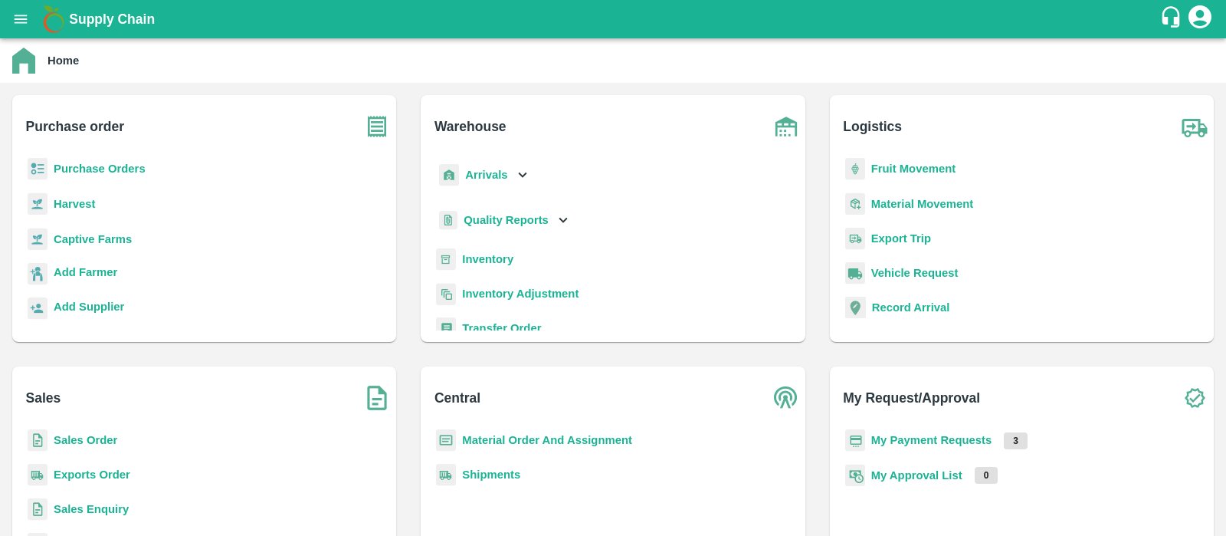
click at [929, 445] on b "My Payment Requests" at bounding box center [932, 440] width 121 height 12
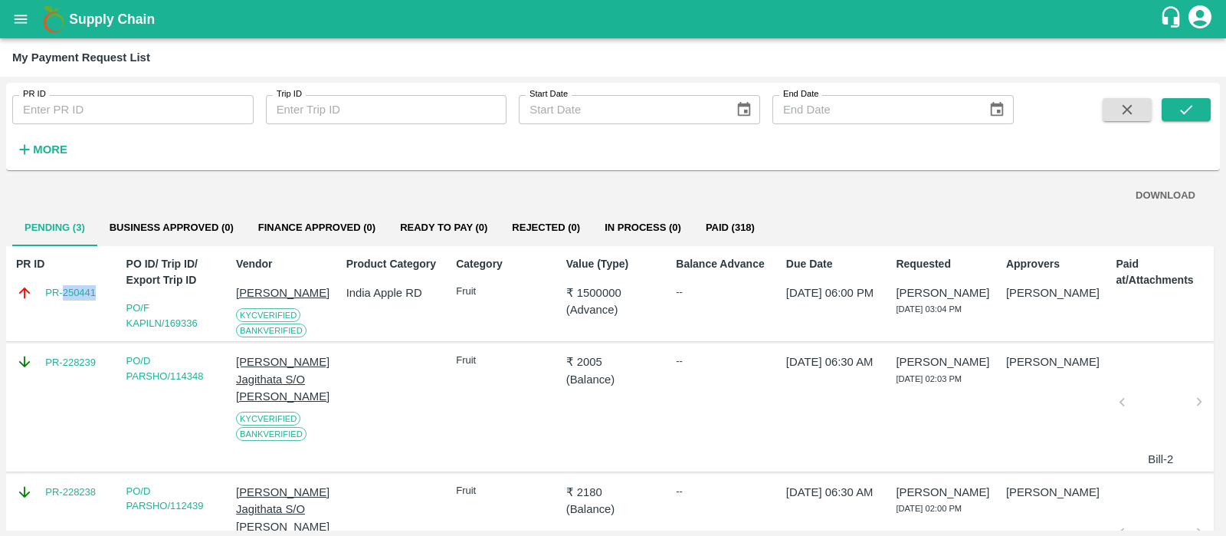
drag, startPoint x: 104, startPoint y: 304, endPoint x: 62, endPoint y: 308, distance: 42.3
click at [62, 308] on div "PR ID PR-250441" at bounding box center [60, 293] width 100 height 87
copy link "250441"
